Goal: Task Accomplishment & Management: Manage account settings

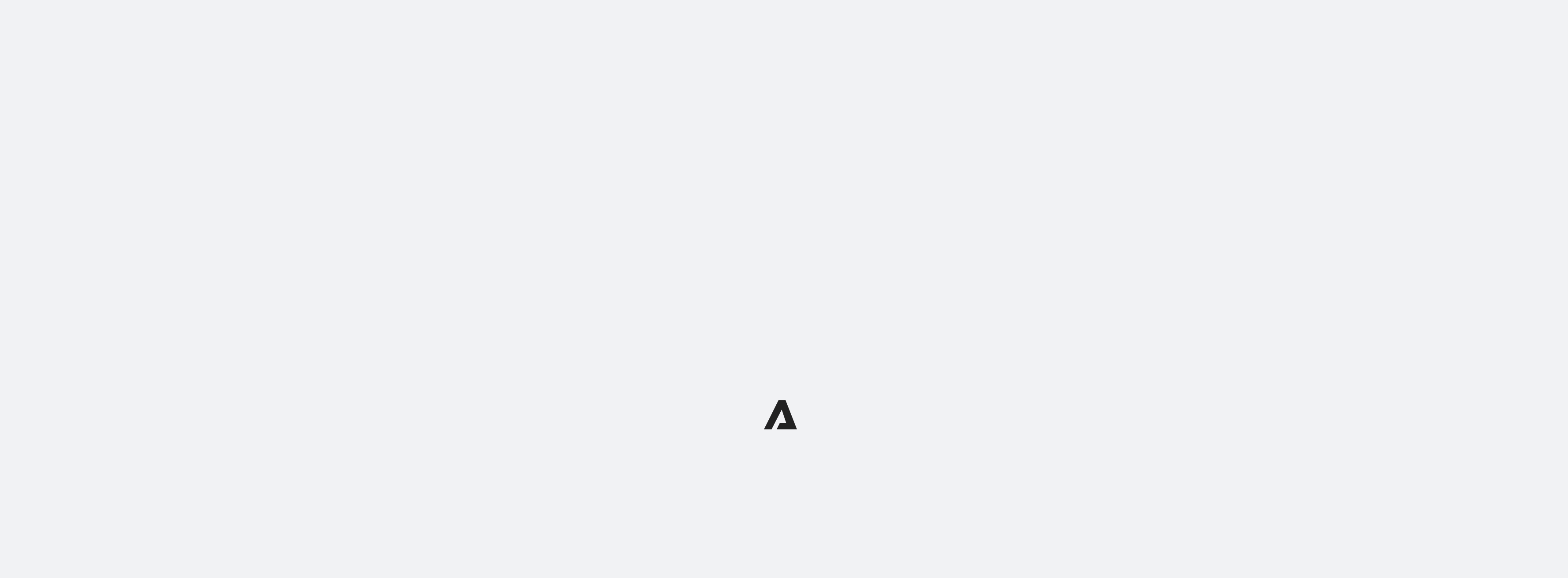
click at [823, 326] on div at bounding box center [784, 414] width 1568 height 829
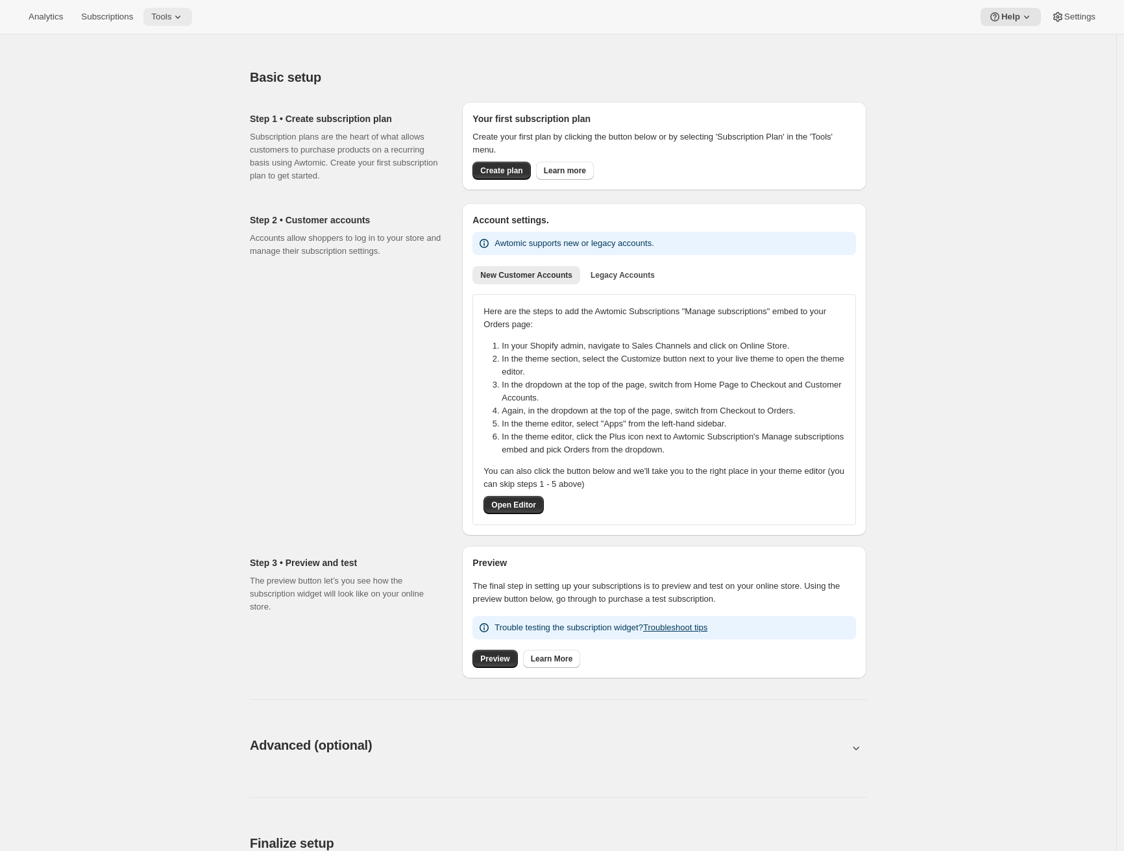
click at [177, 23] on button "Tools" at bounding box center [167, 17] width 49 height 18
click at [174, 172] on div "Memberships Info Beta" at bounding box center [182, 176] width 115 height 13
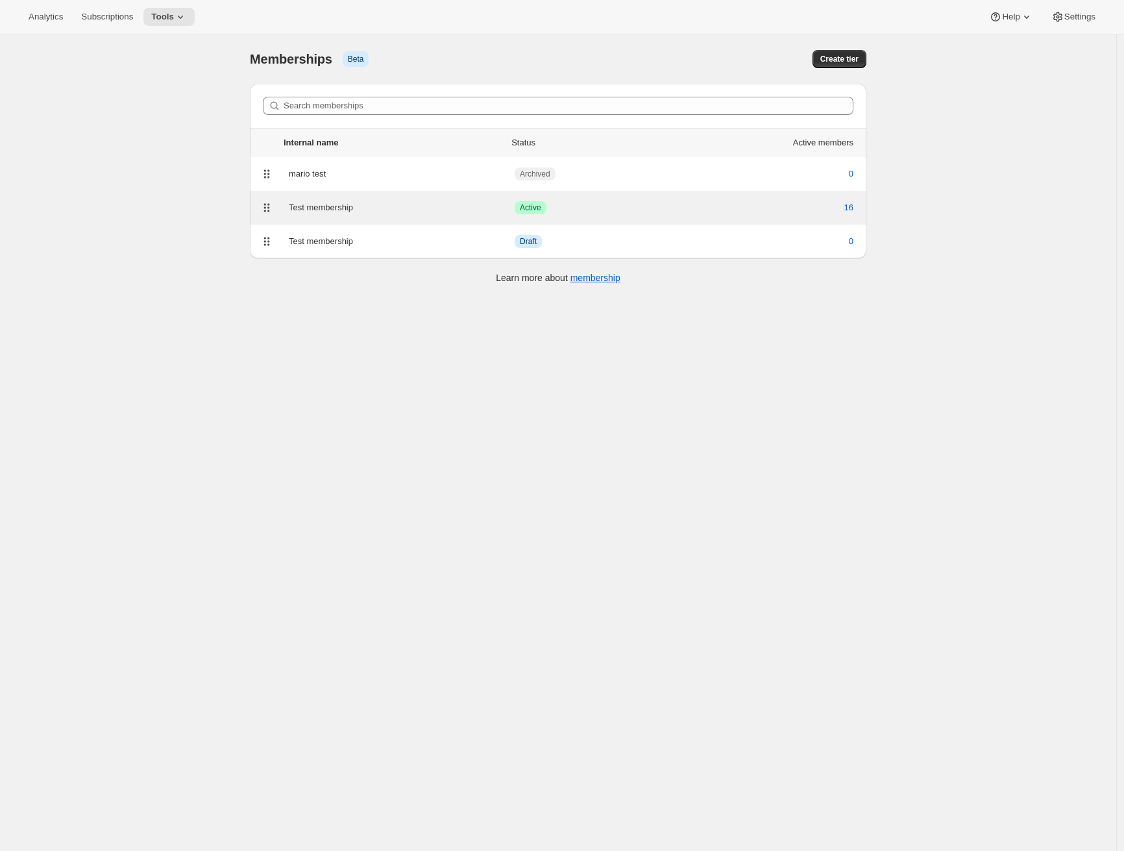
click at [344, 203] on div "Test membership" at bounding box center [402, 207] width 226 height 13
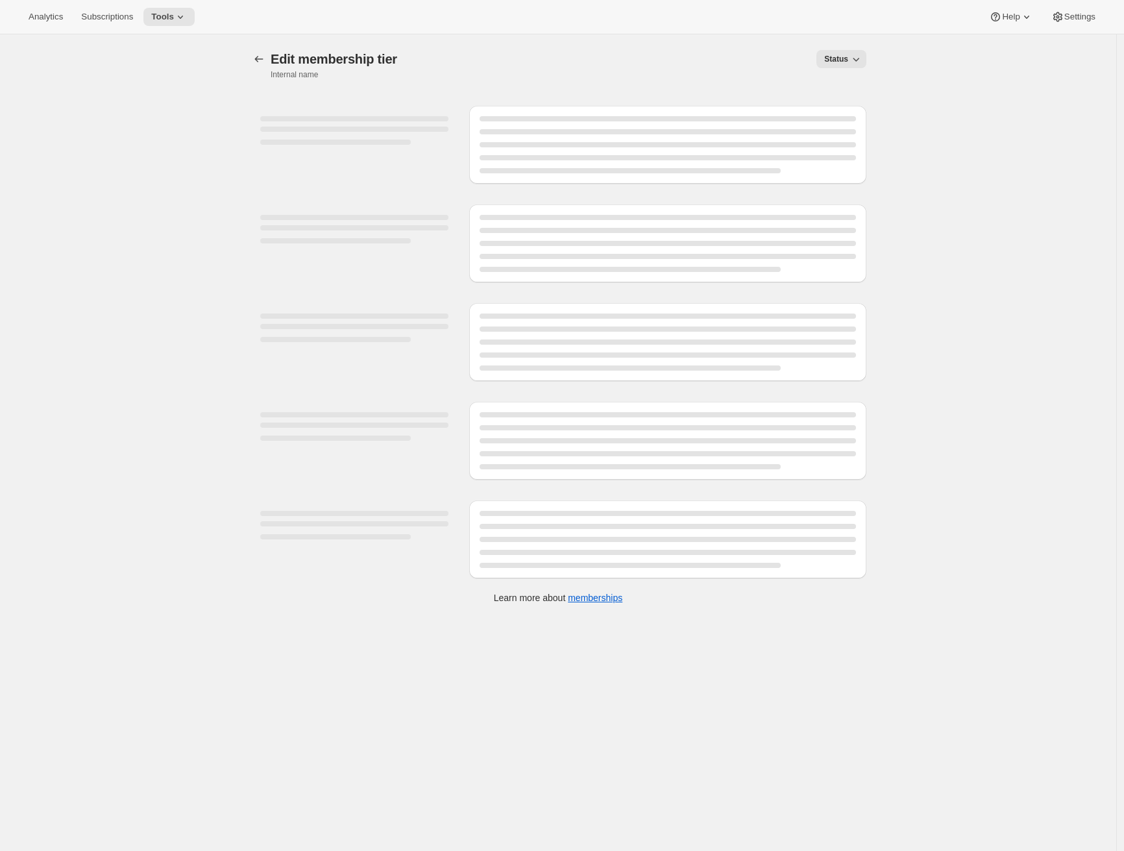
select select "products"
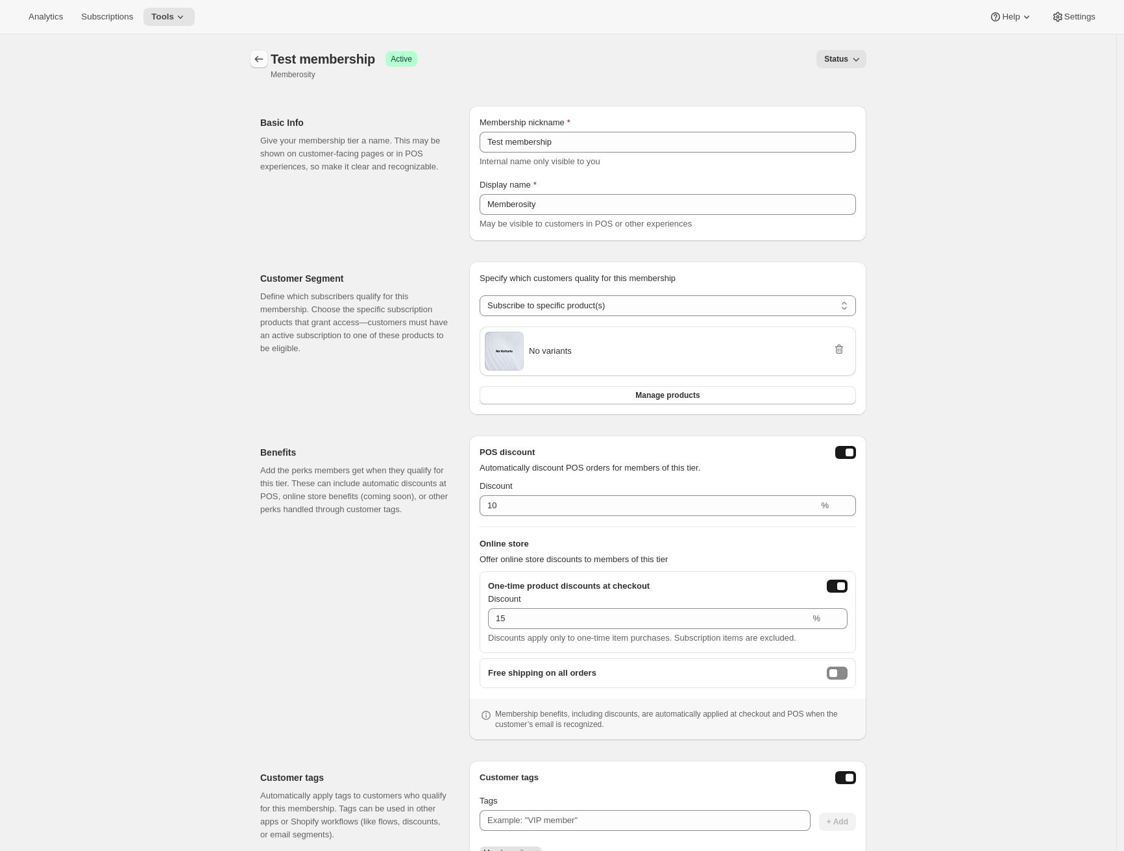
click at [265, 64] on icon "Memberships" at bounding box center [258, 59] width 13 height 13
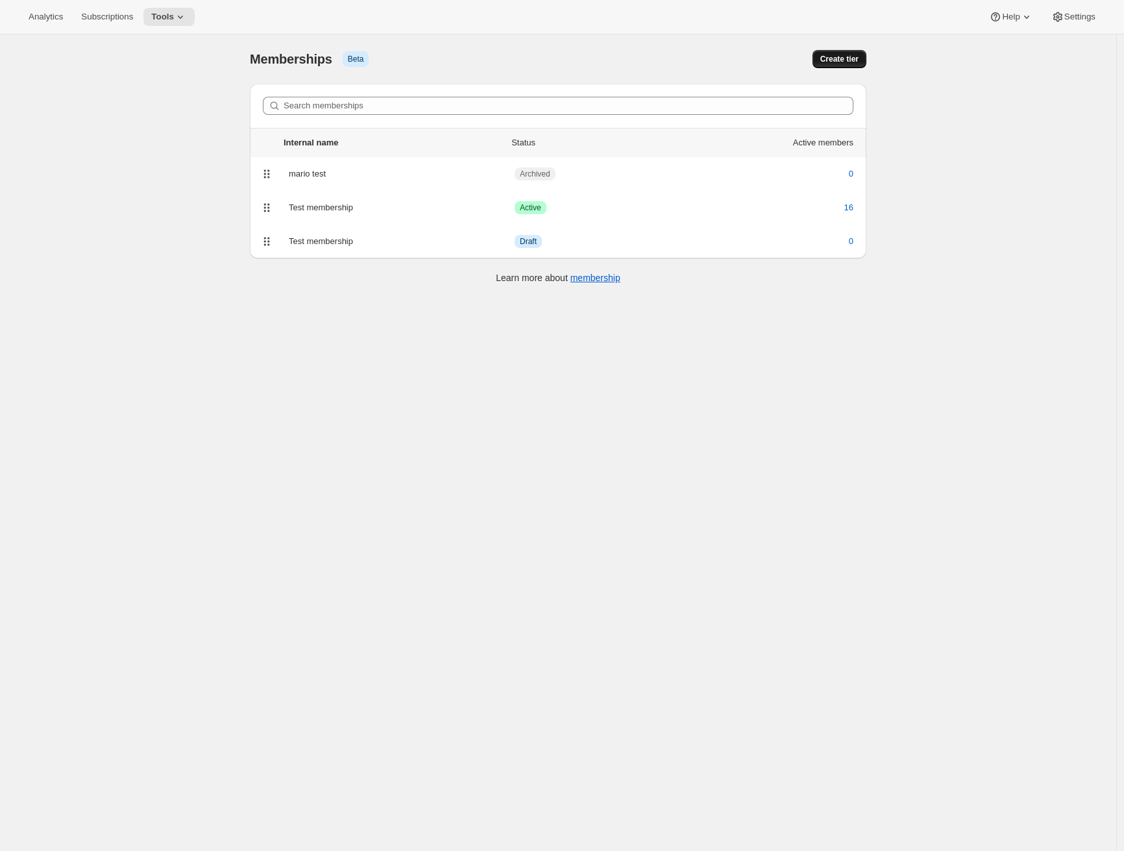
click at [852, 56] on span "Create tier" at bounding box center [839, 59] width 38 height 10
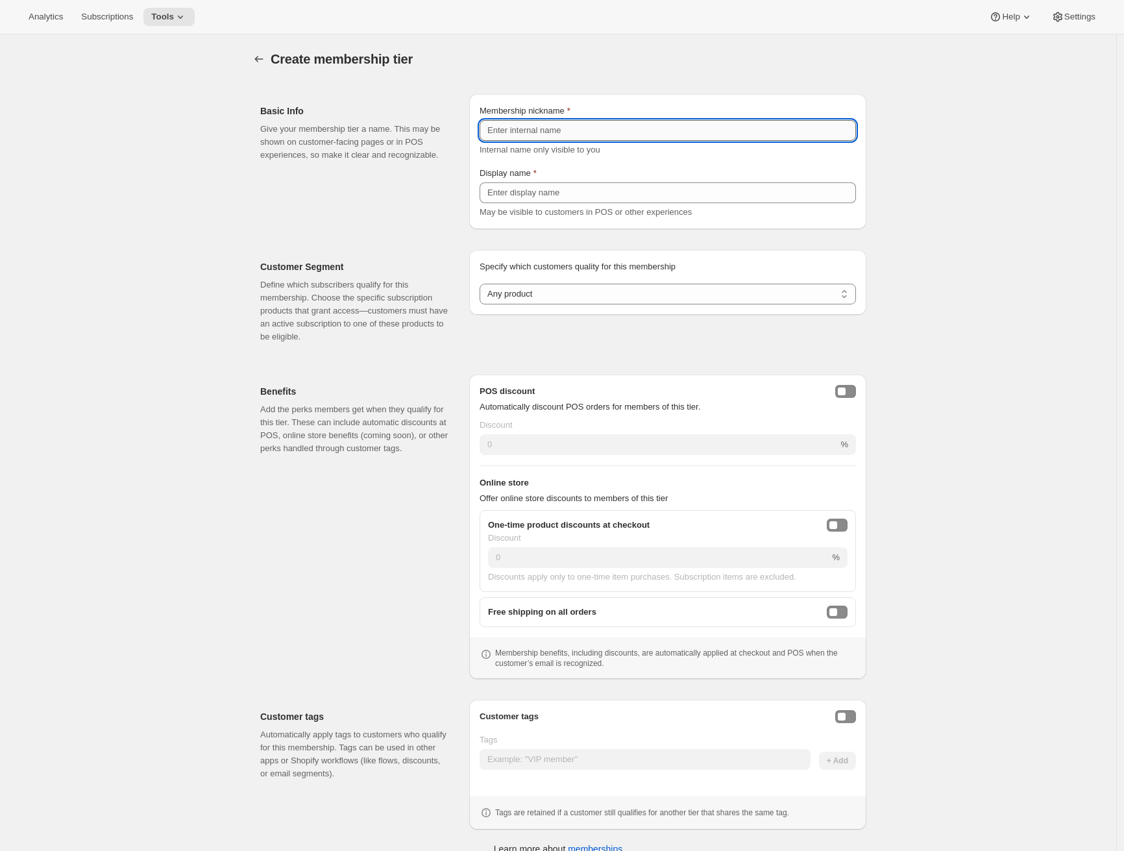
click at [668, 133] on input "Membership nickname" at bounding box center [668, 130] width 376 height 21
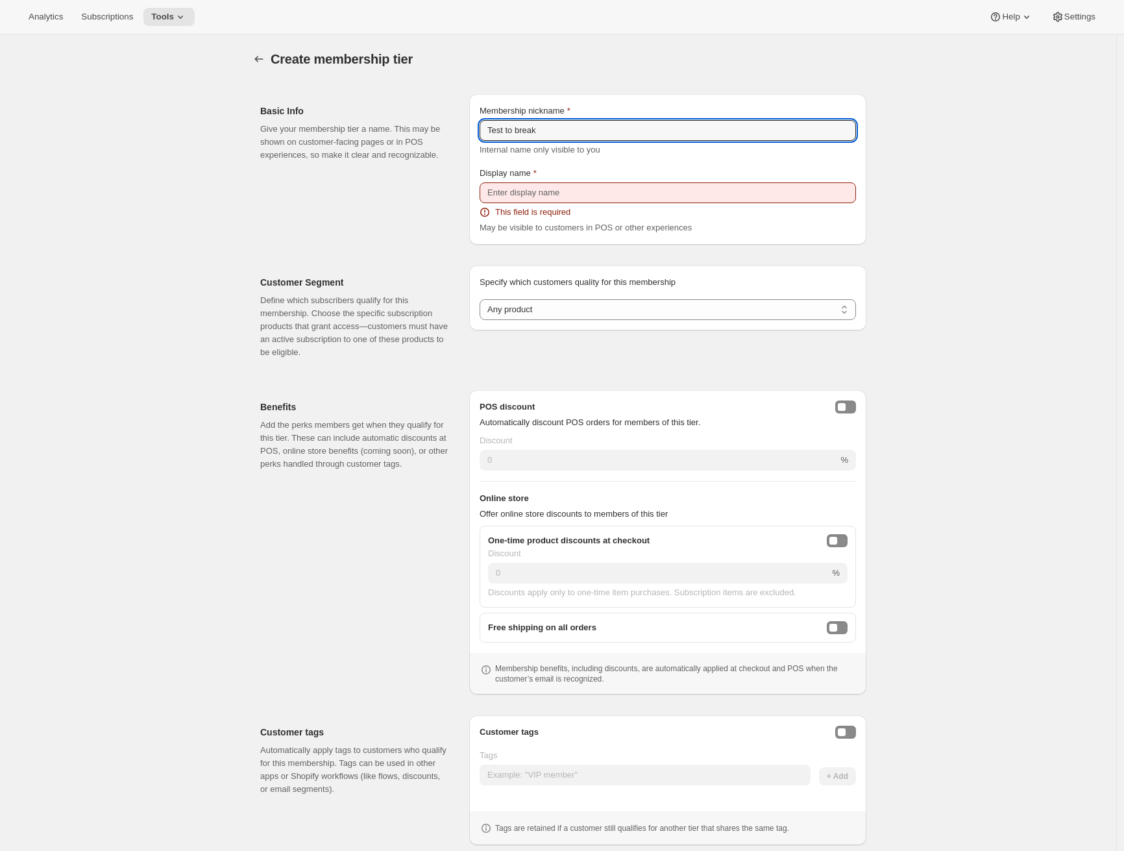
type input "Test to break"
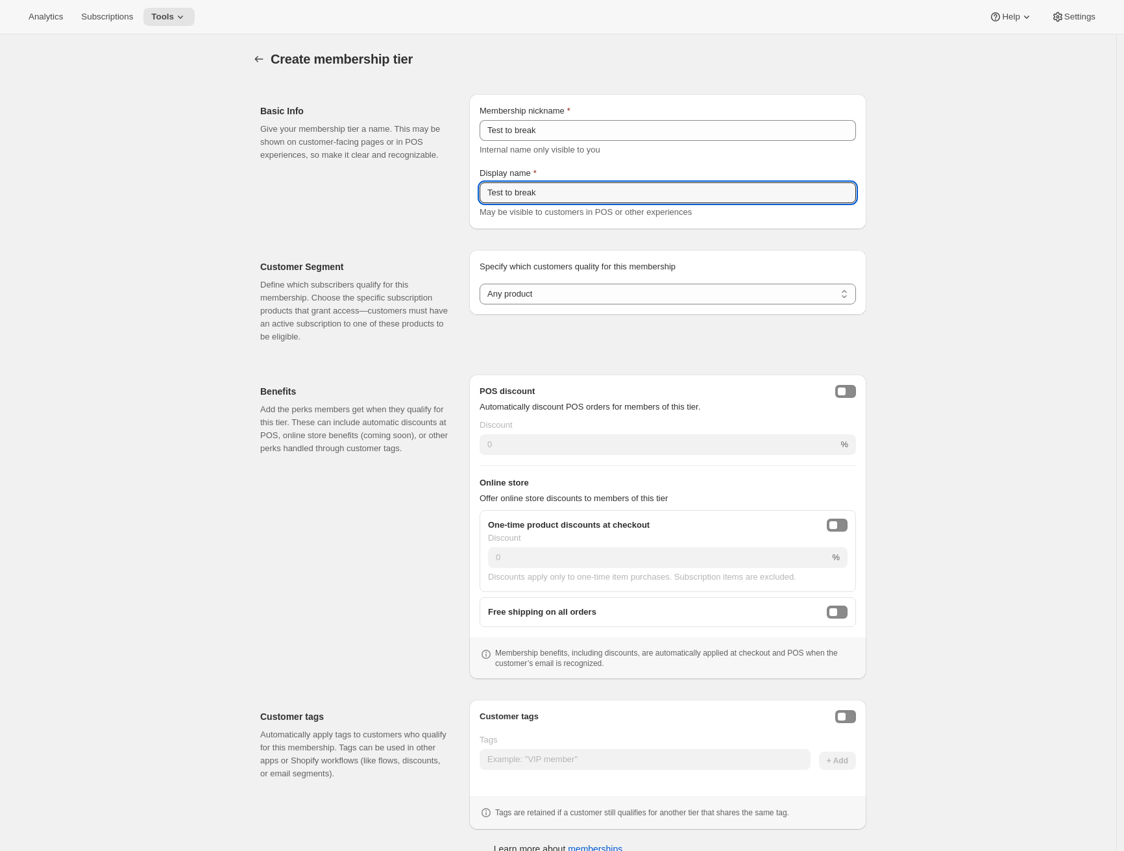
type input "Test to break"
click at [639, 289] on select "Any product Subscribe to specific product(s) Subscribe to specific variant(s)" at bounding box center [668, 294] width 376 height 21
select select "variants"
click at [483, 284] on select "Any product Subscribe to specific product(s) Subscribe to specific variant(s)" at bounding box center [668, 294] width 376 height 21
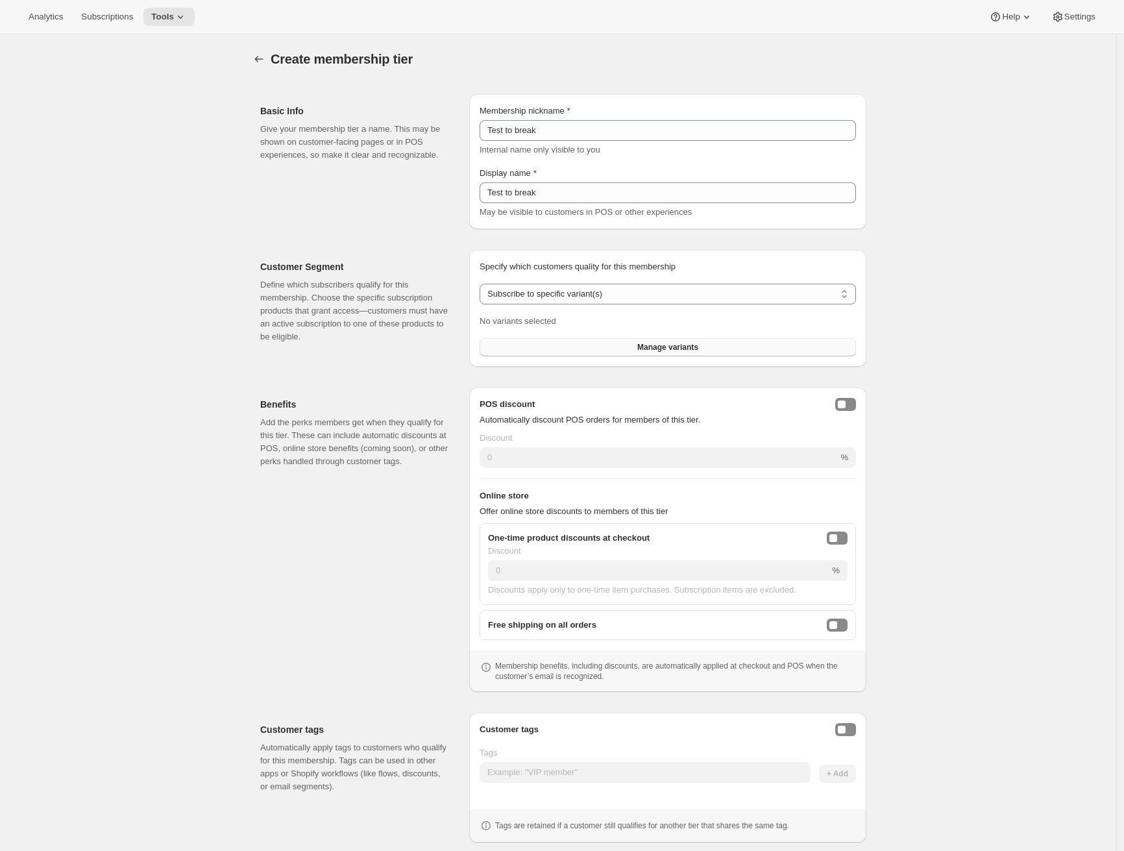
click at [623, 345] on button "Manage variants" at bounding box center [668, 347] width 376 height 18
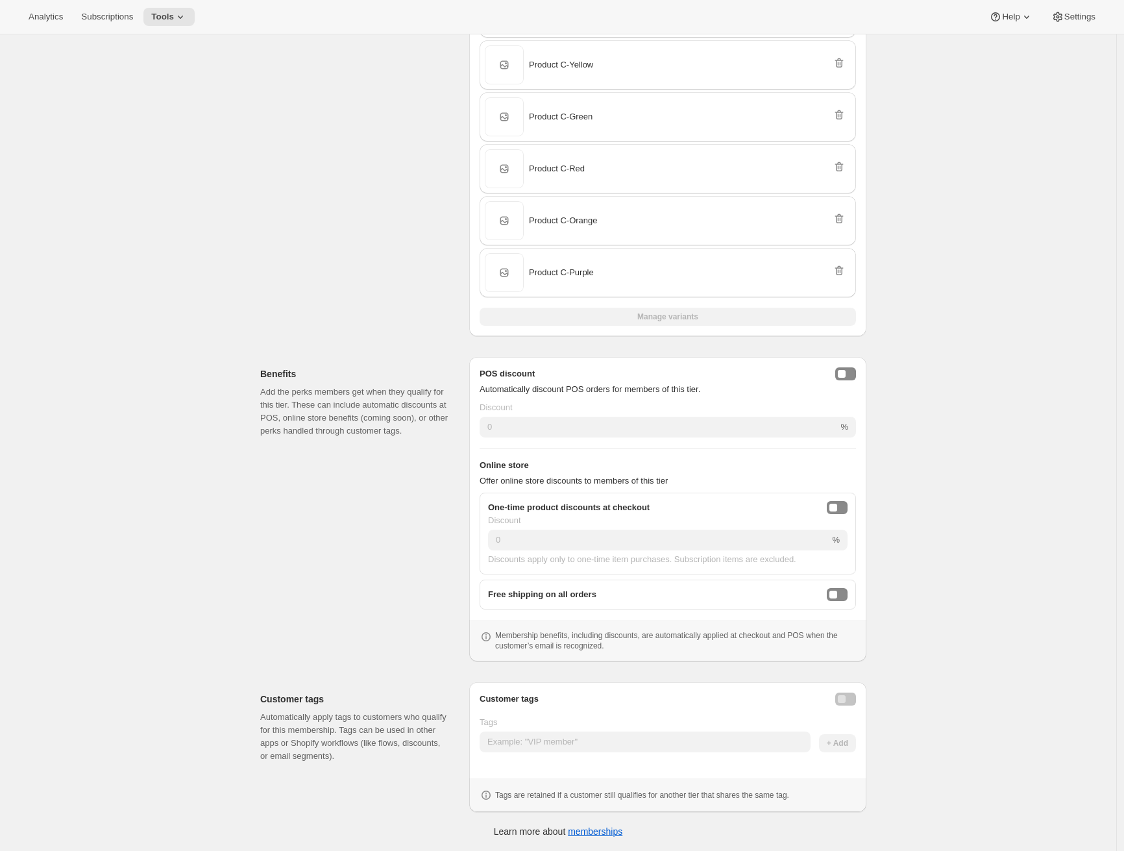
scroll to position [752, 0]
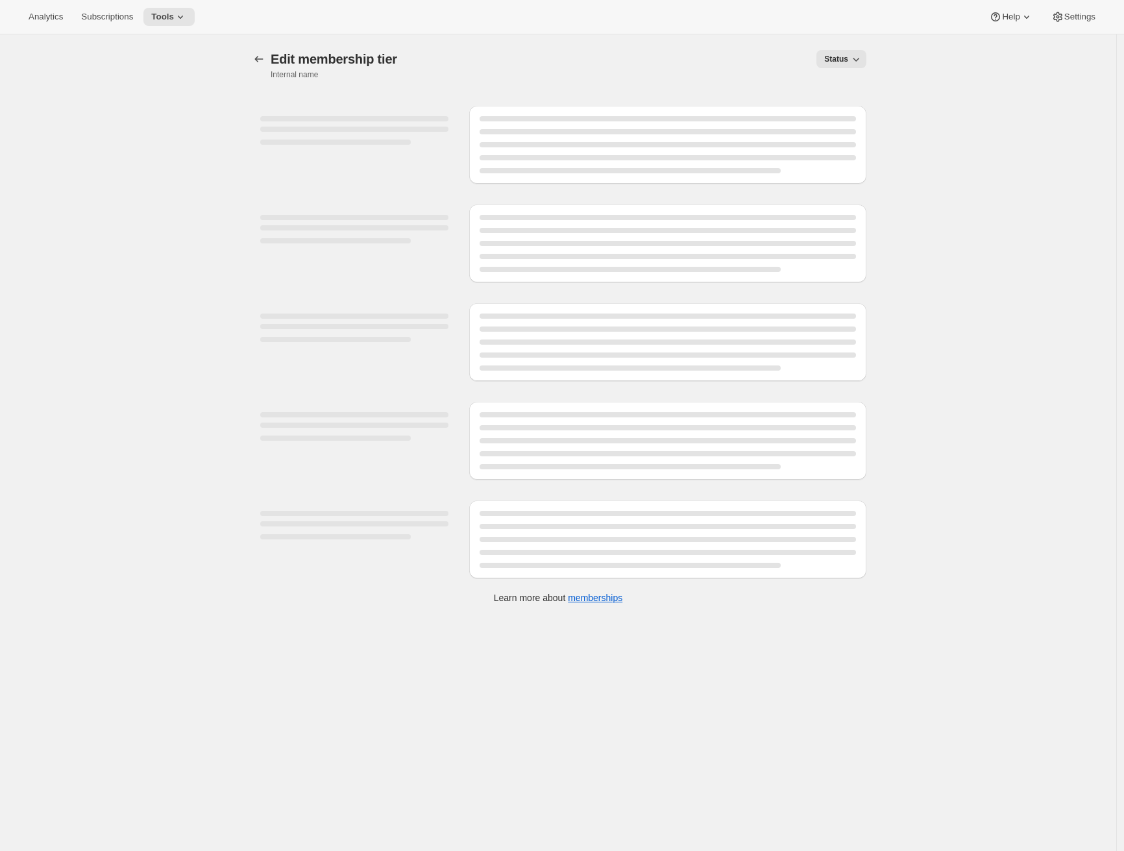
click at [938, 293] on div "[object Object]. This page is ready Edit membership tier Internal name Status M…" at bounding box center [558, 459] width 1116 height 851
select select "variants"
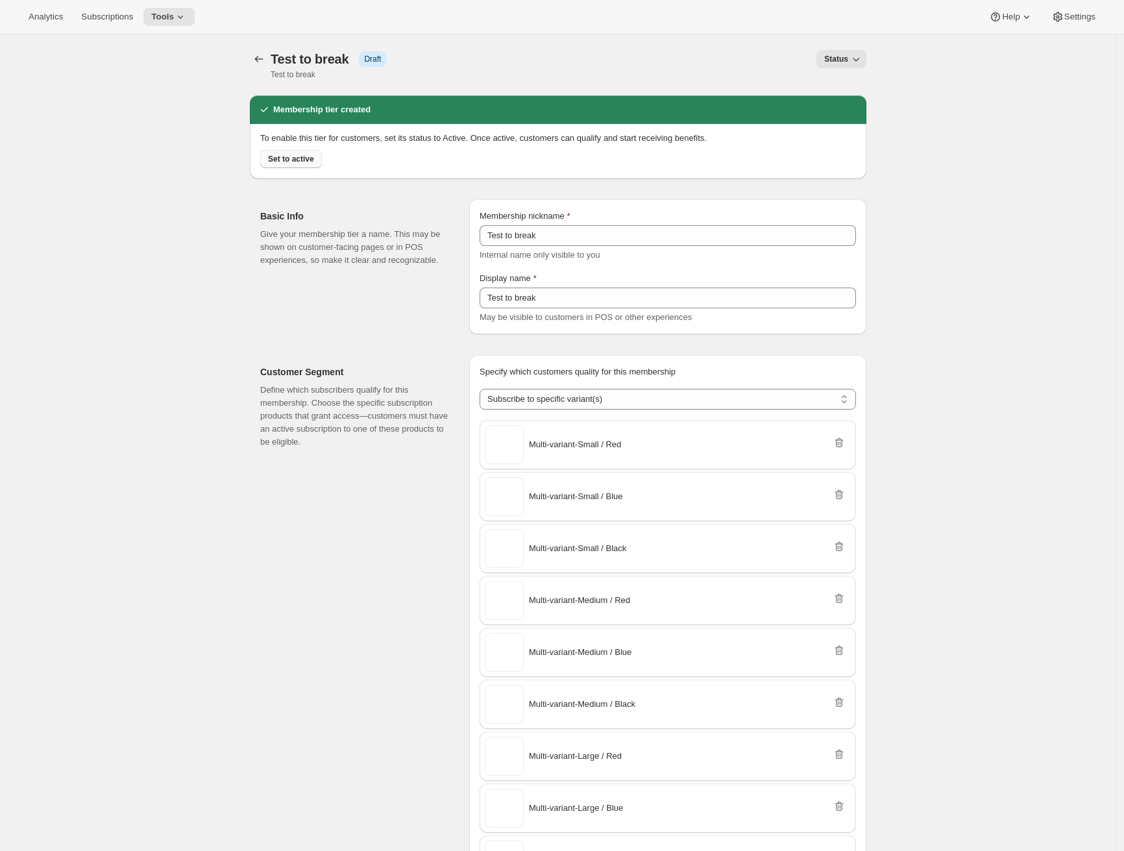
click at [287, 162] on span "Set to active" at bounding box center [291, 159] width 46 height 10
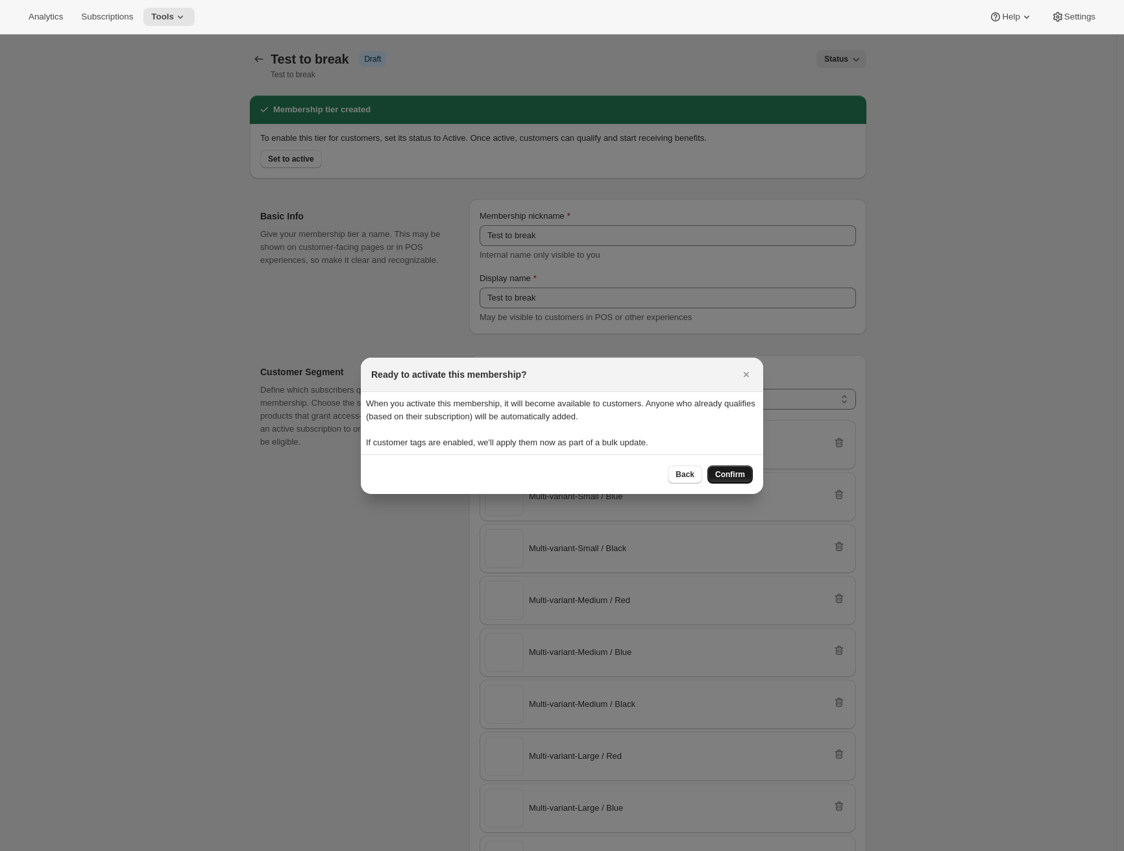
click at [723, 484] on div "Back Confirm" at bounding box center [562, 474] width 402 height 40
click at [724, 471] on span "Confirm" at bounding box center [730, 474] width 30 height 10
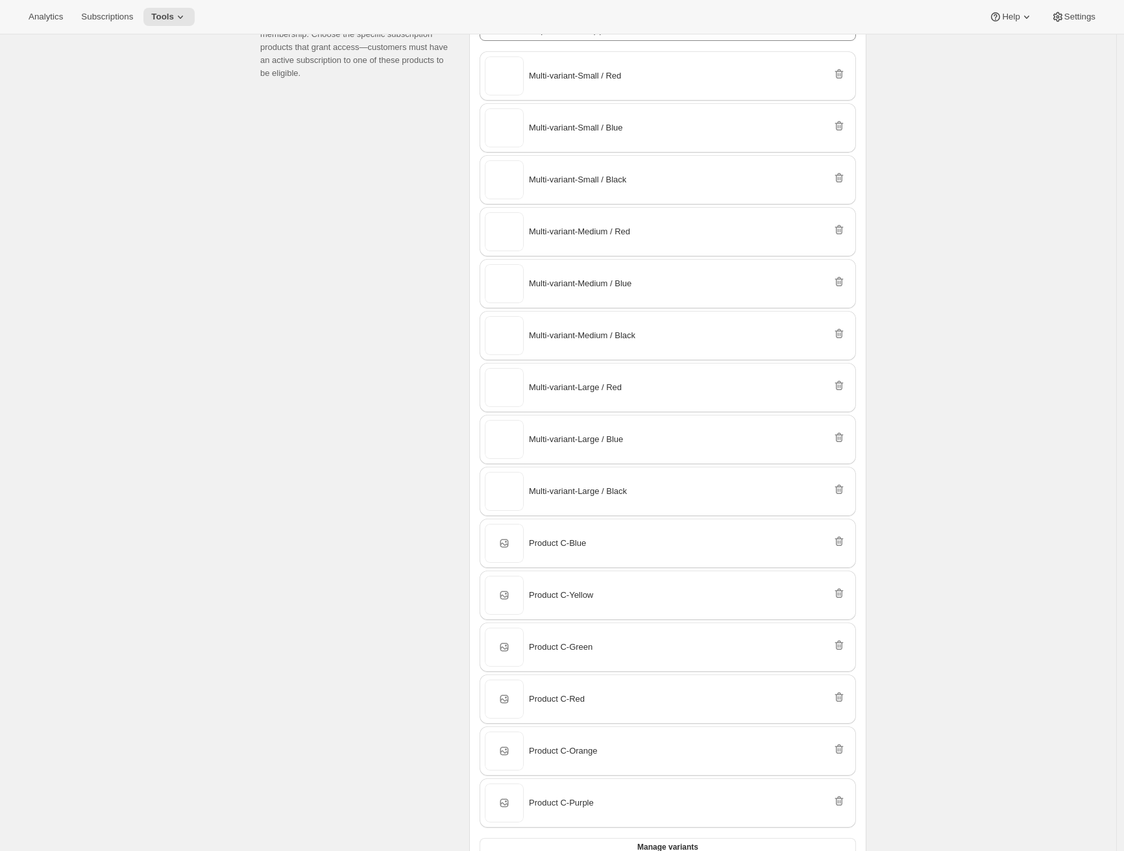
scroll to position [499, 0]
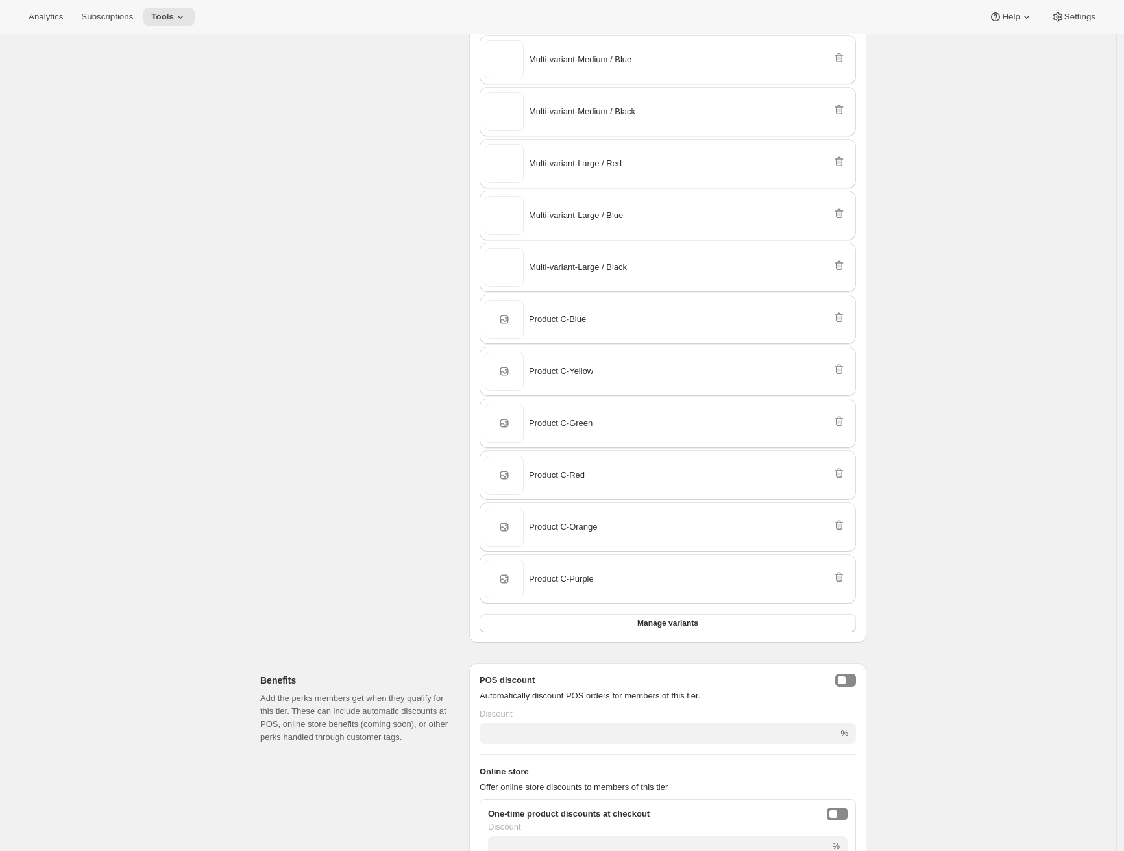
click at [273, 228] on div "Customer Segment Define which subscribers qualify for this membership. Choose t…" at bounding box center [359, 202] width 199 height 880
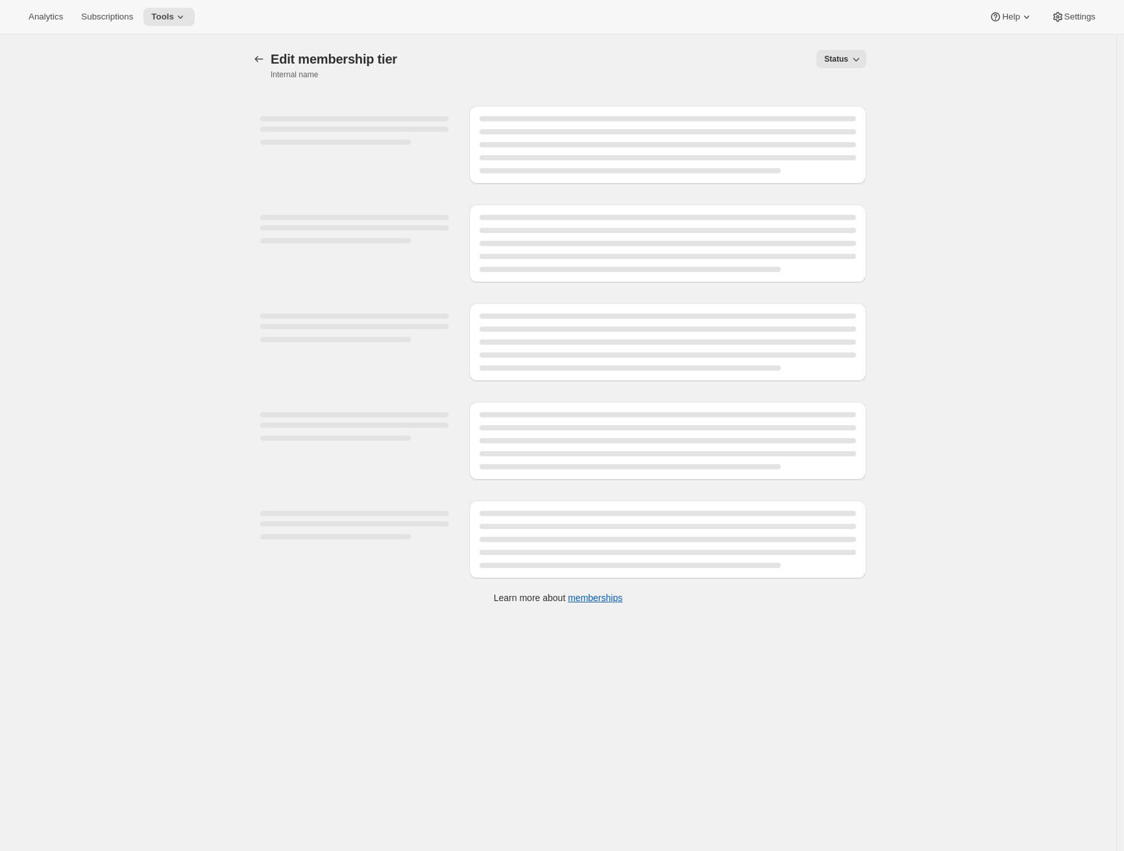
select select "variants"
